Goal: Task Accomplishment & Management: Manage account settings

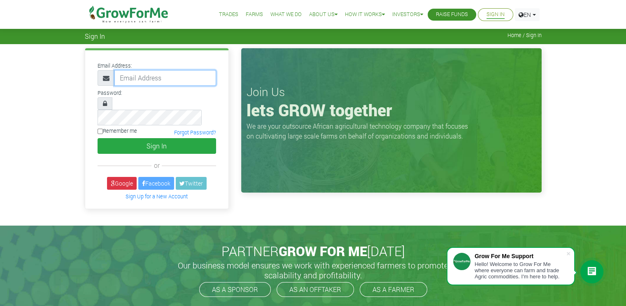
click at [142, 78] on input "email" at bounding box center [165, 78] width 102 height 16
type input "[EMAIL_ADDRESS][DOMAIN_NAME]"
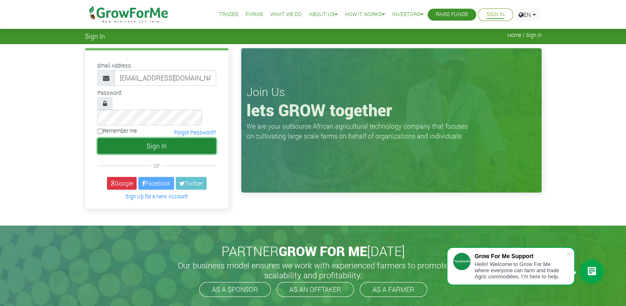
click at [127, 138] on button "Sign In" at bounding box center [157, 146] width 119 height 16
